Goal: Information Seeking & Learning: Check status

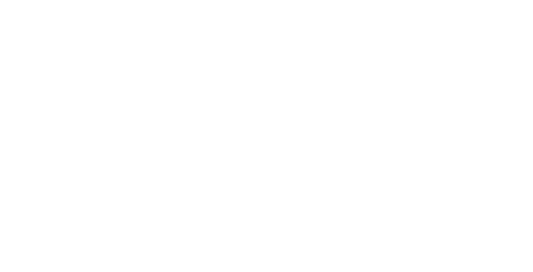
select select
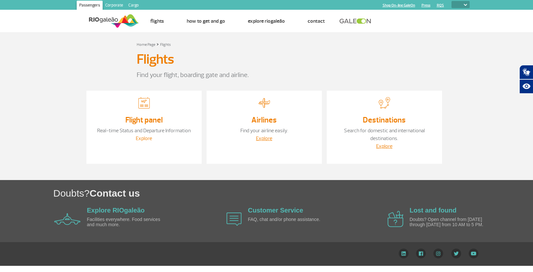
click at [141, 137] on link "Explore" at bounding box center [144, 138] width 16 height 6
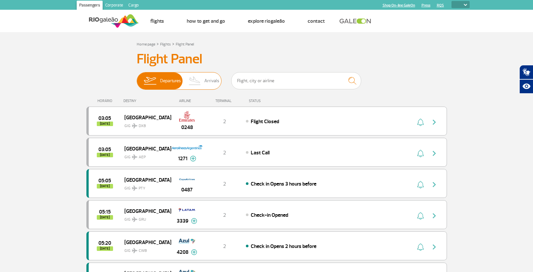
click at [199, 81] on img at bounding box center [194, 80] width 19 height 17
click at [137, 78] on input "Departures Arrivals" at bounding box center [137, 78] width 0 height 0
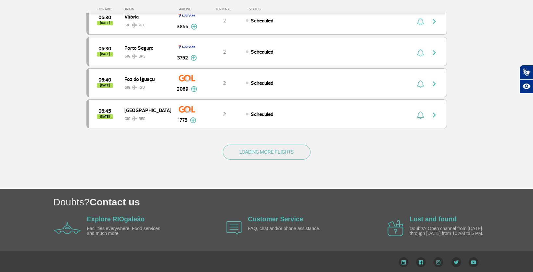
scroll to position [604, 0]
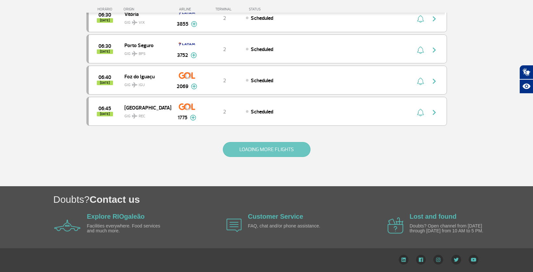
click at [238, 146] on button "LOADING MORE FLIGHTS" at bounding box center [267, 149] width 88 height 15
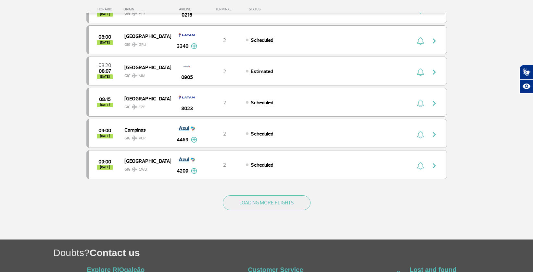
scroll to position [1198, 0]
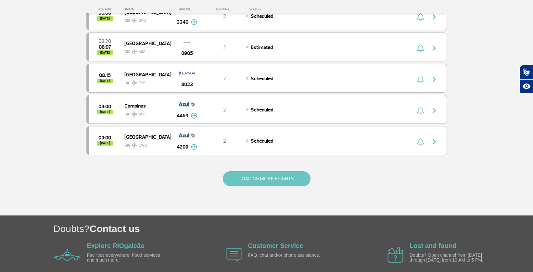
click at [271, 179] on button "LOADING MORE FLIGHTS" at bounding box center [267, 178] width 88 height 15
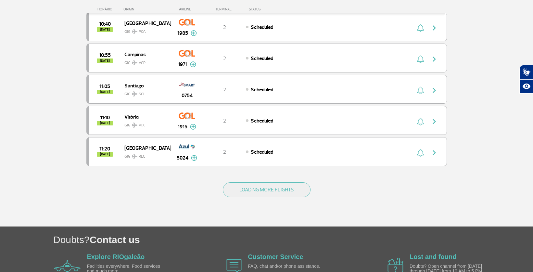
scroll to position [1851, 0]
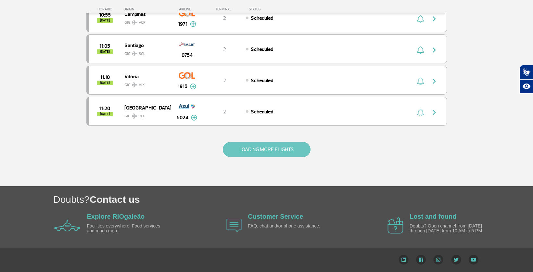
click at [264, 143] on button "LOADING MORE FLIGHTS" at bounding box center [267, 149] width 88 height 15
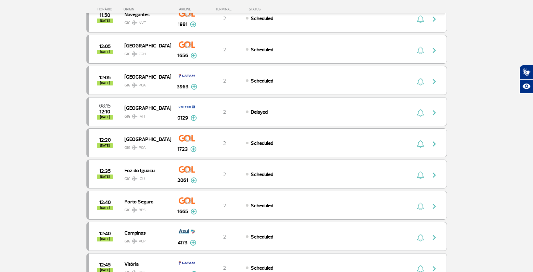
scroll to position [2008, 0]
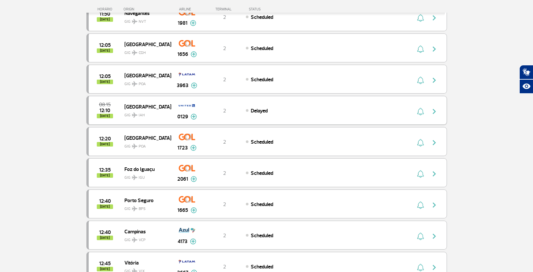
click at [146, 115] on span "GIG IAH" at bounding box center [145, 113] width 42 height 9
click at [195, 118] on img at bounding box center [194, 117] width 6 height 6
